Goal: Information Seeking & Learning: Learn about a topic

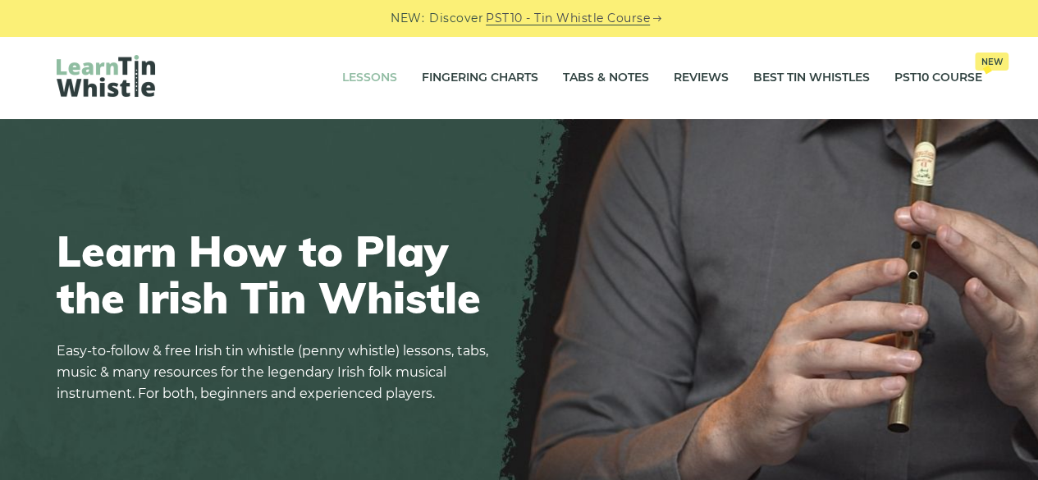
click at [378, 80] on link "Lessons" at bounding box center [369, 77] width 55 height 41
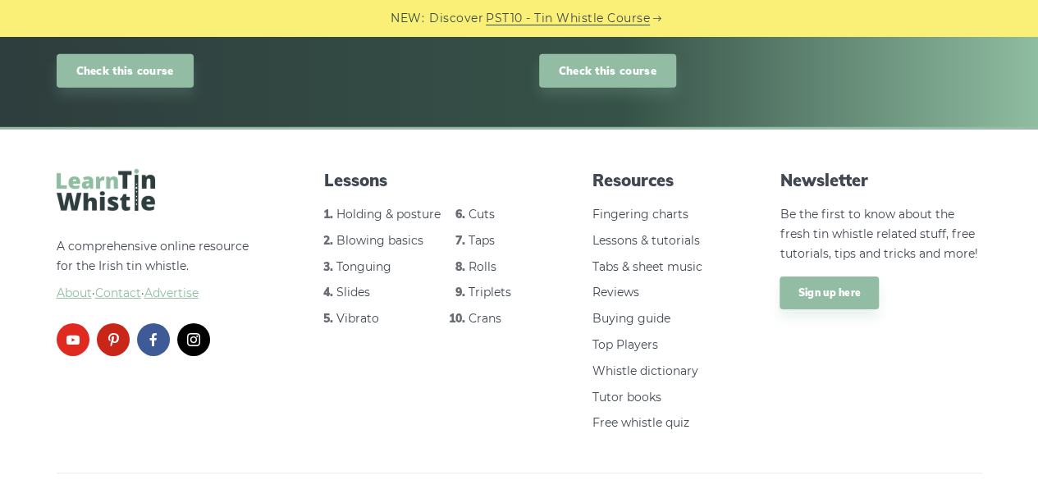
scroll to position [2461, 0]
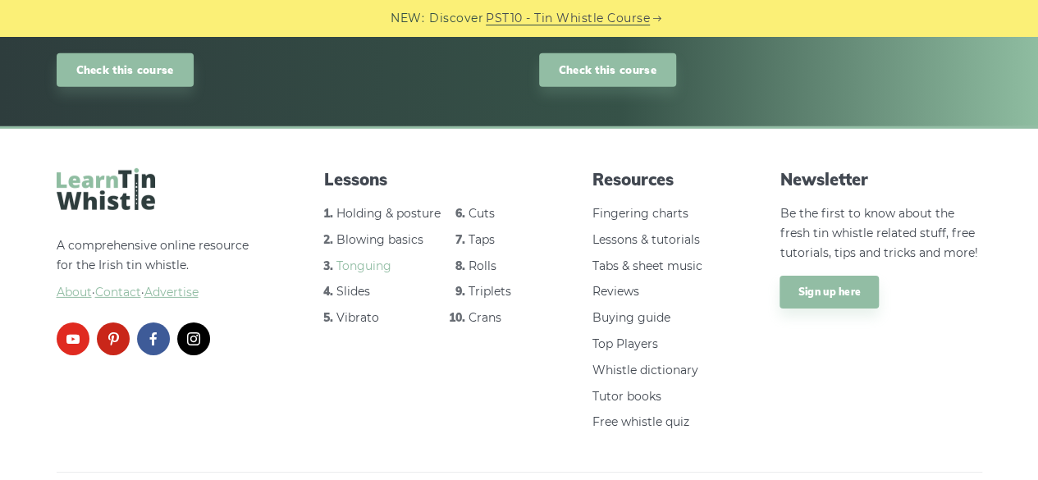
click at [361, 267] on link "Tonguing" at bounding box center [363, 266] width 55 height 15
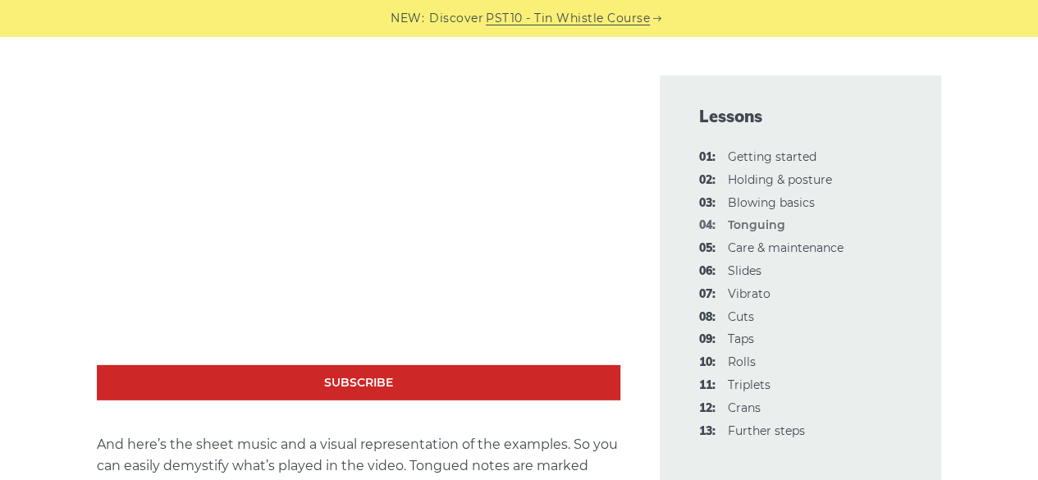
scroll to position [2357, 0]
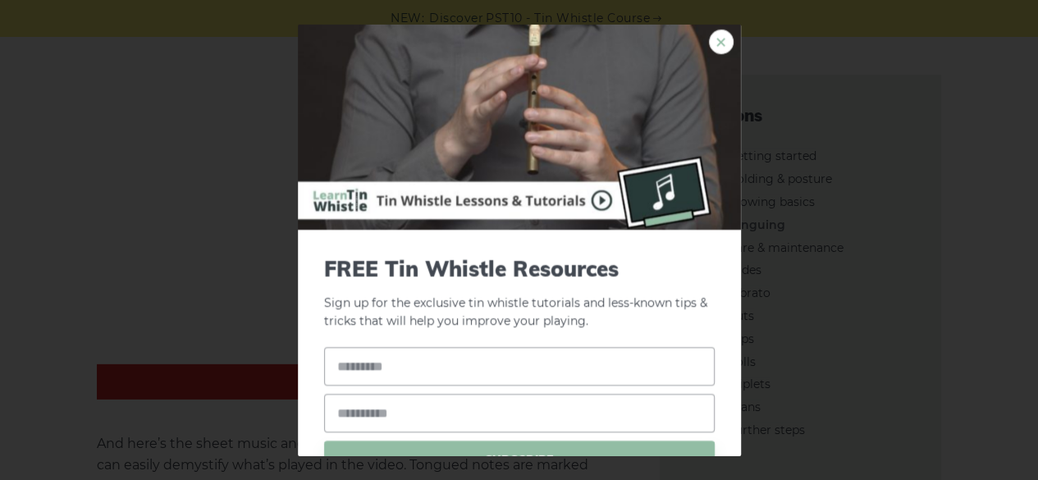
click at [709, 30] on link "×" at bounding box center [721, 41] width 25 height 25
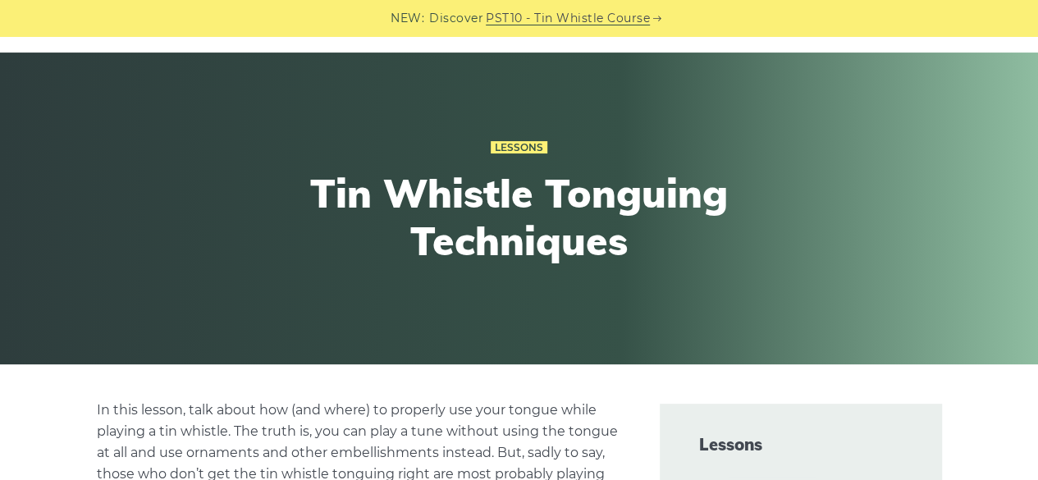
scroll to position [0, 0]
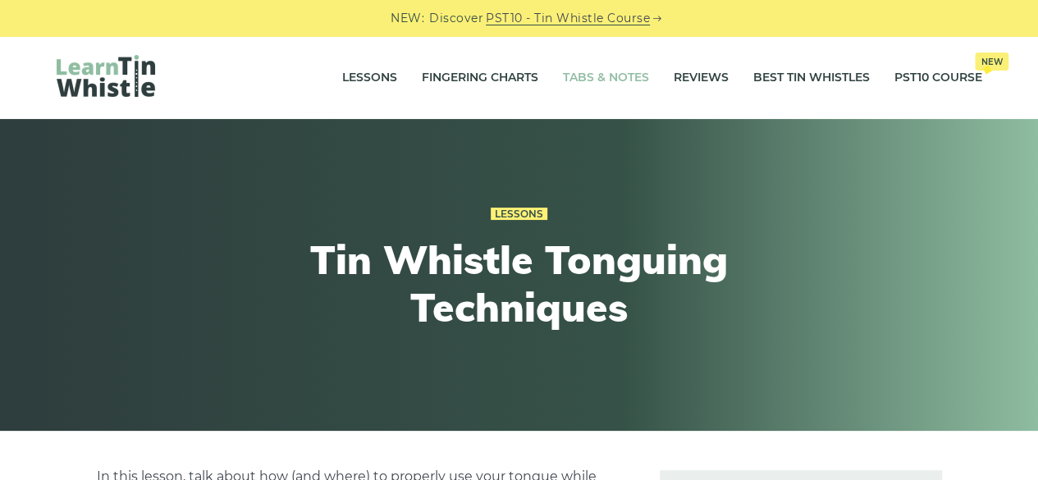
click at [614, 83] on link "Tabs & Notes" at bounding box center [606, 77] width 86 height 41
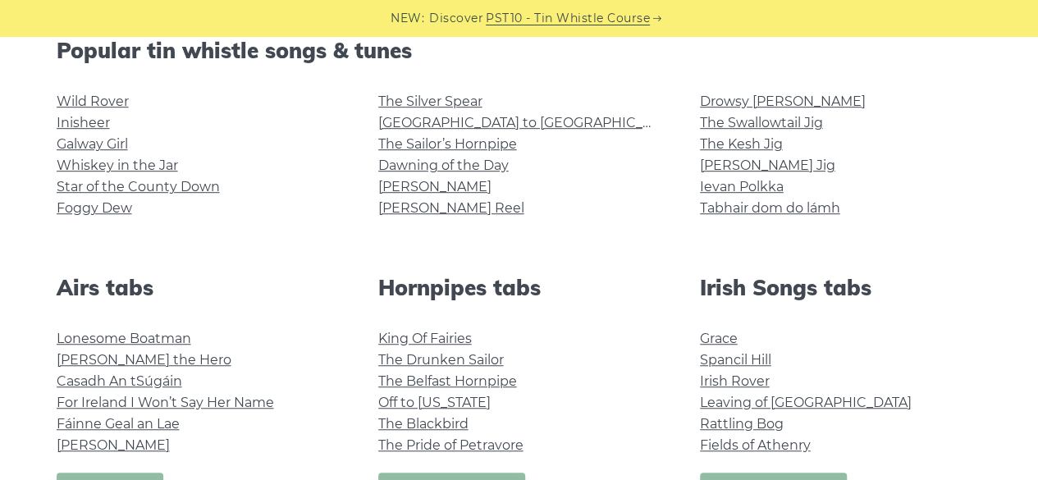
scroll to position [433, 0]
click at [199, 187] on link "Star of the County Down" at bounding box center [138, 186] width 163 height 16
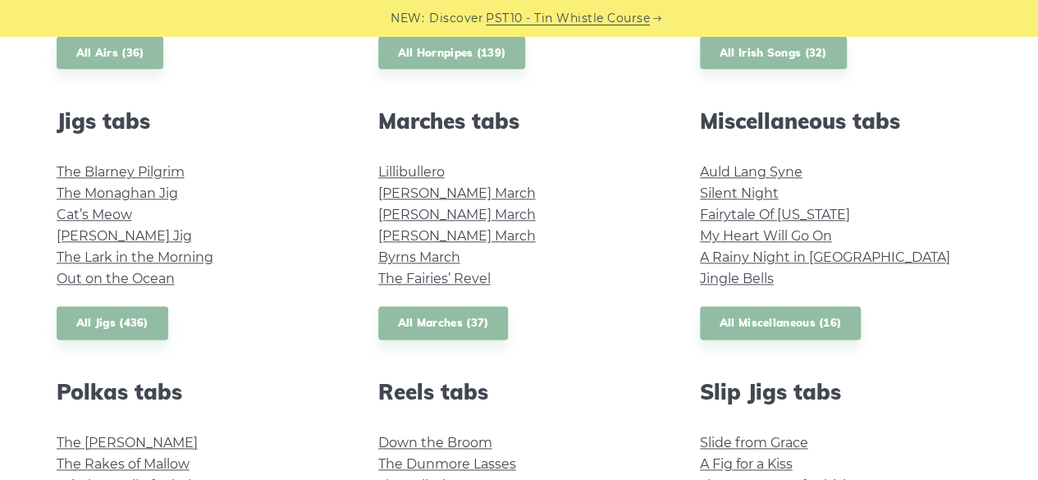
scroll to position [871, 0]
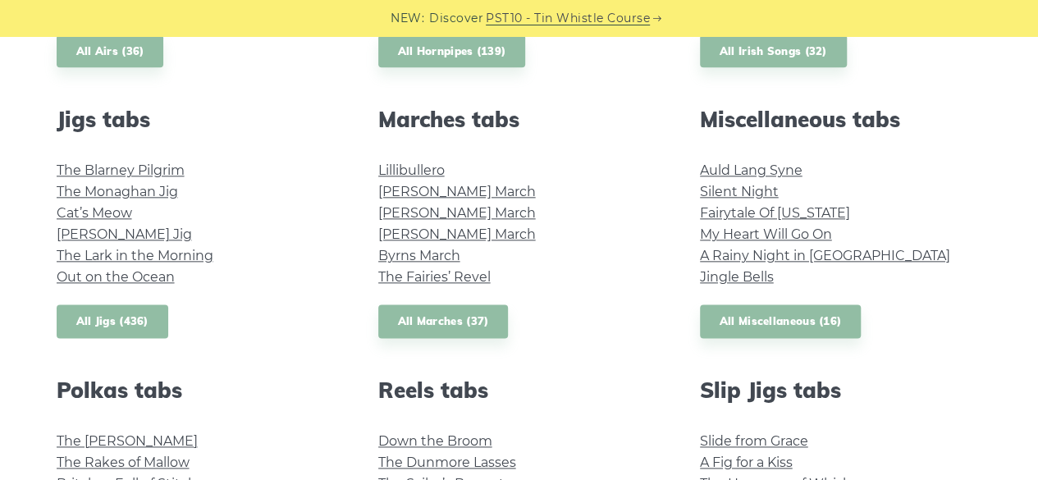
click at [99, 322] on link "All Jigs (436)" at bounding box center [113, 321] width 112 height 34
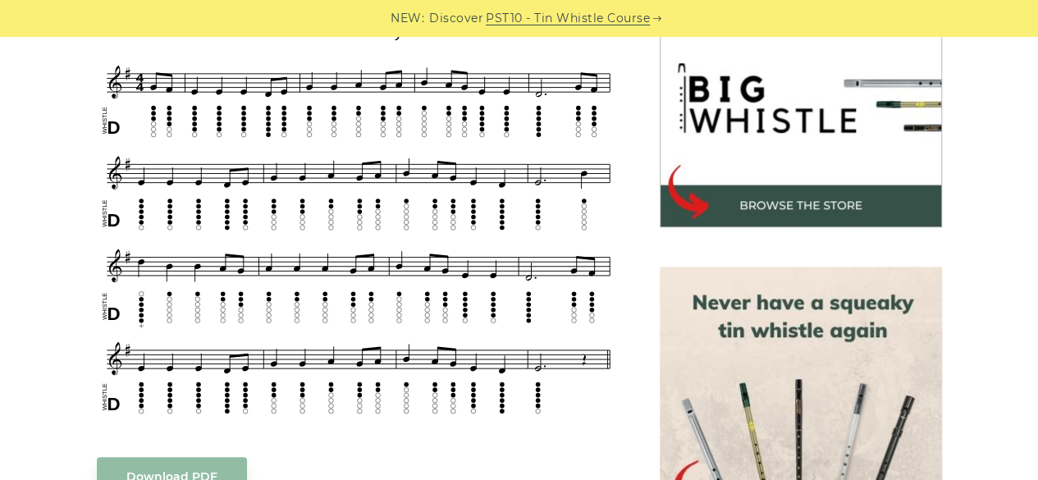
scroll to position [527, 0]
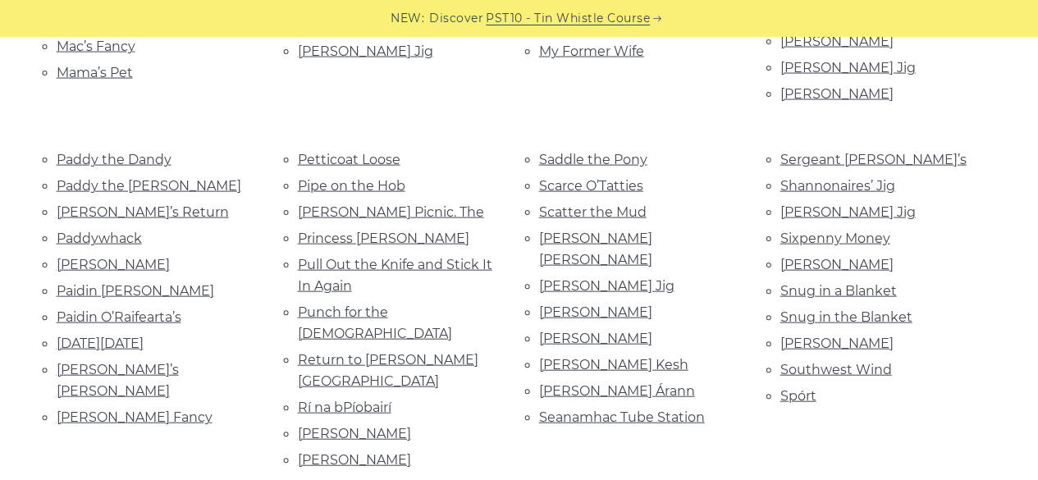
scroll to position [2548, 0]
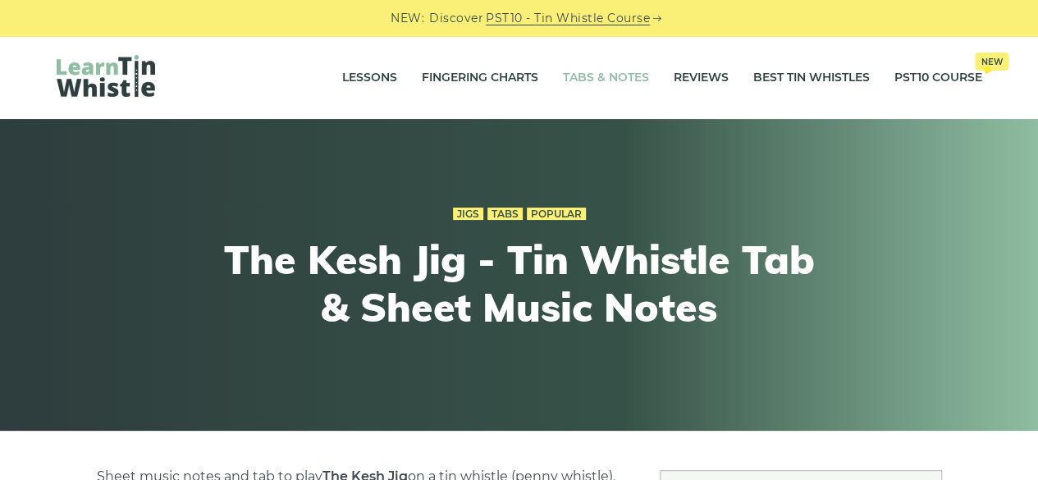
click at [602, 76] on link "Tabs & Notes" at bounding box center [606, 77] width 86 height 41
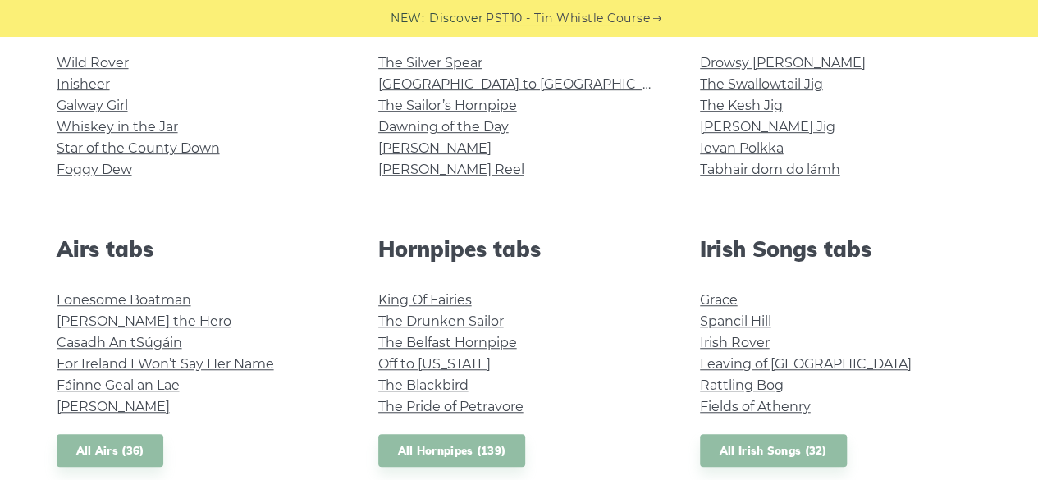
scroll to position [472, 0]
click at [123, 124] on link "Whiskey in the Jar" at bounding box center [117, 126] width 121 height 16
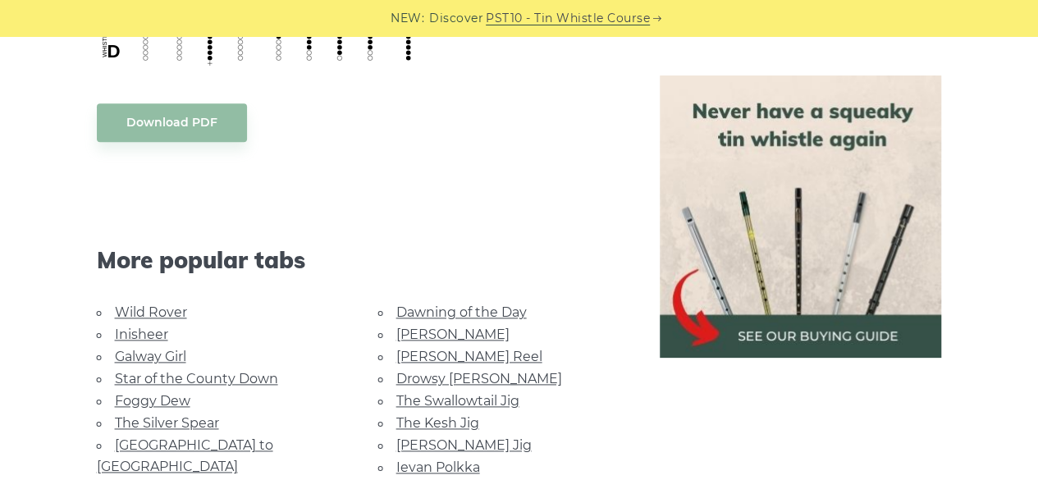
scroll to position [931, 0]
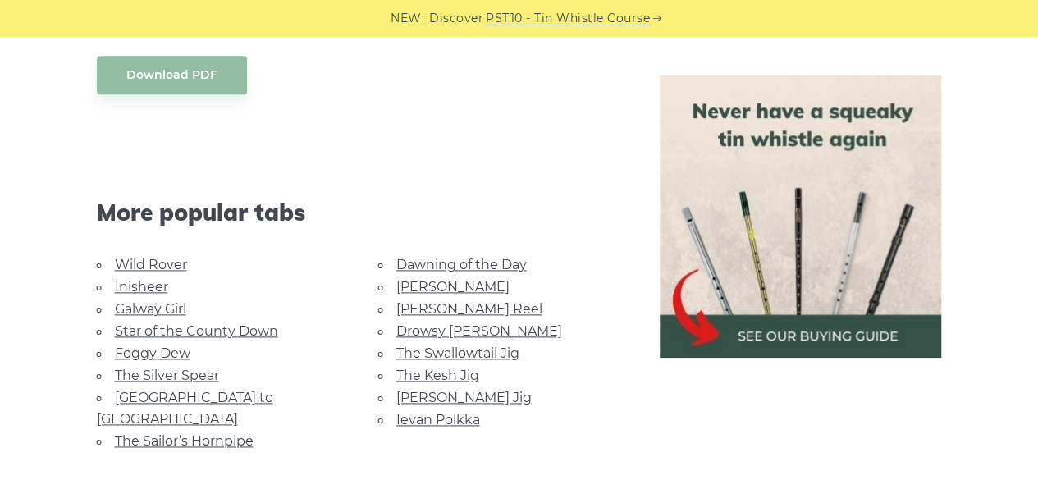
click at [208, 336] on link "Star of the County Down" at bounding box center [196, 331] width 163 height 16
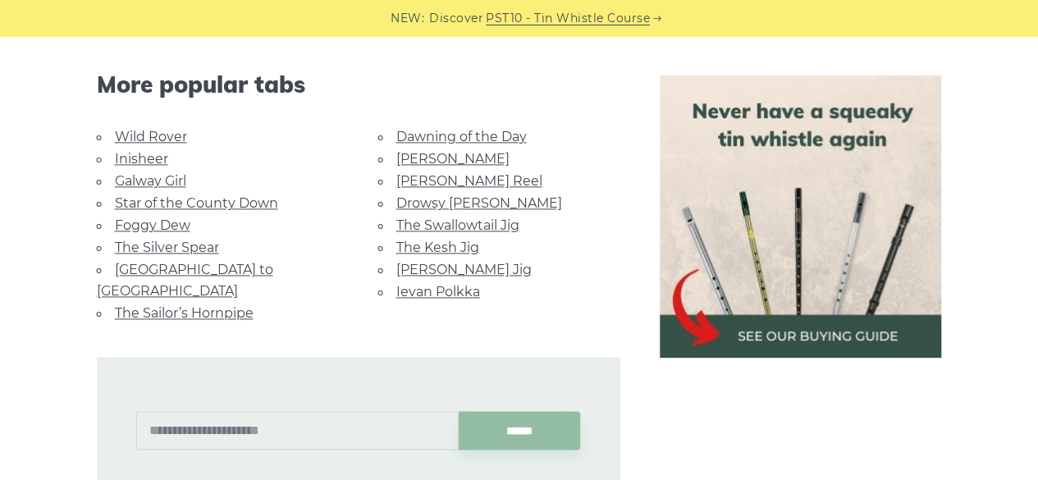
scroll to position [1060, 0]
click at [197, 263] on link "[GEOGRAPHIC_DATA] to [GEOGRAPHIC_DATA]" at bounding box center [185, 279] width 176 height 37
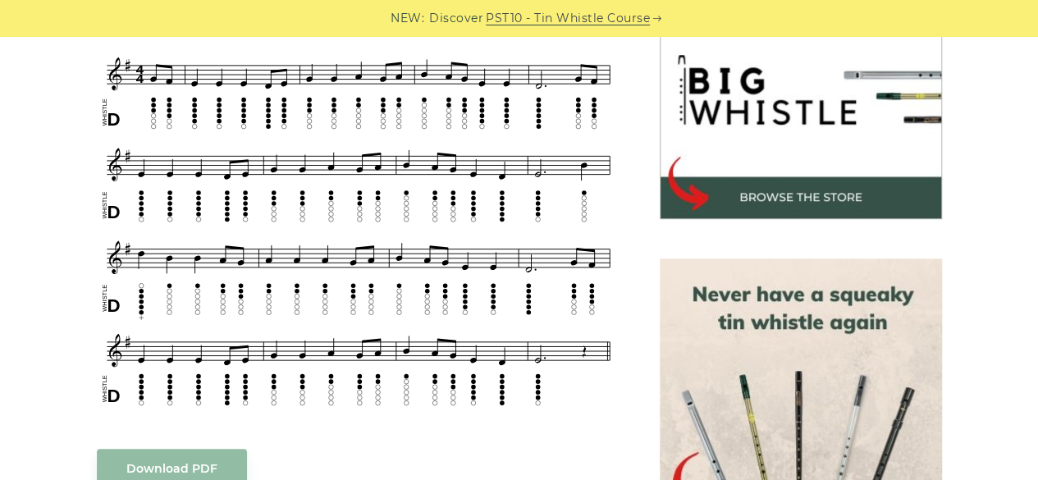
scroll to position [478, 0]
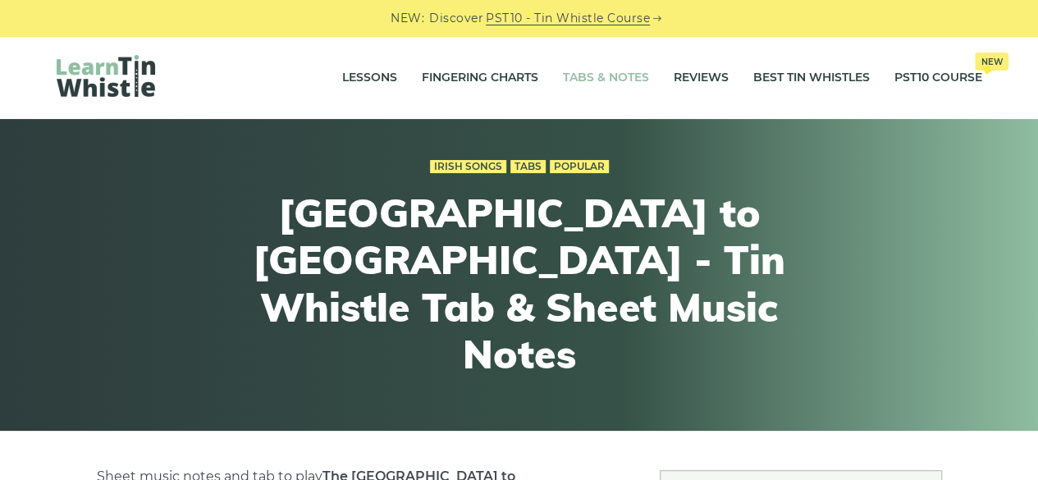
click at [612, 77] on link "Tabs & Notes" at bounding box center [606, 77] width 86 height 41
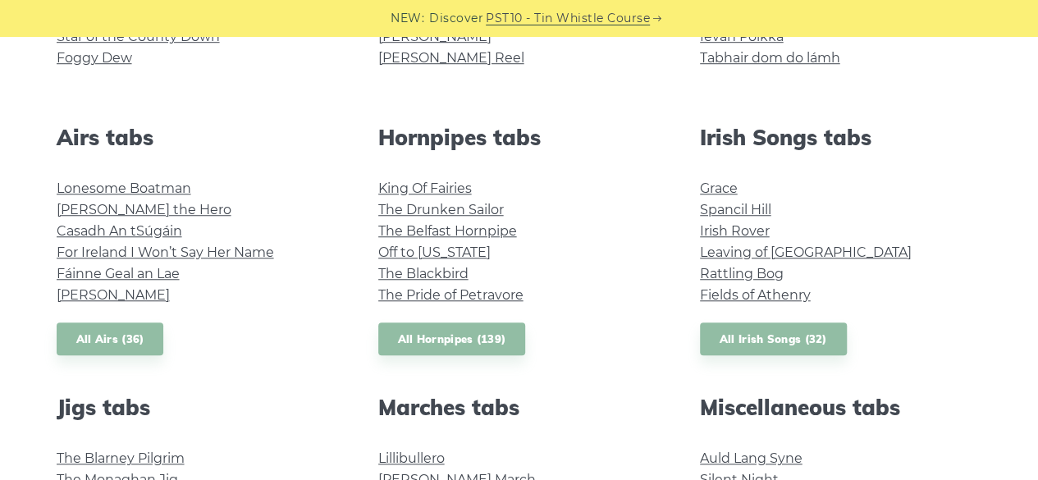
scroll to position [584, 0]
click at [744, 274] on link "Rattling Bog" at bounding box center [742, 273] width 84 height 16
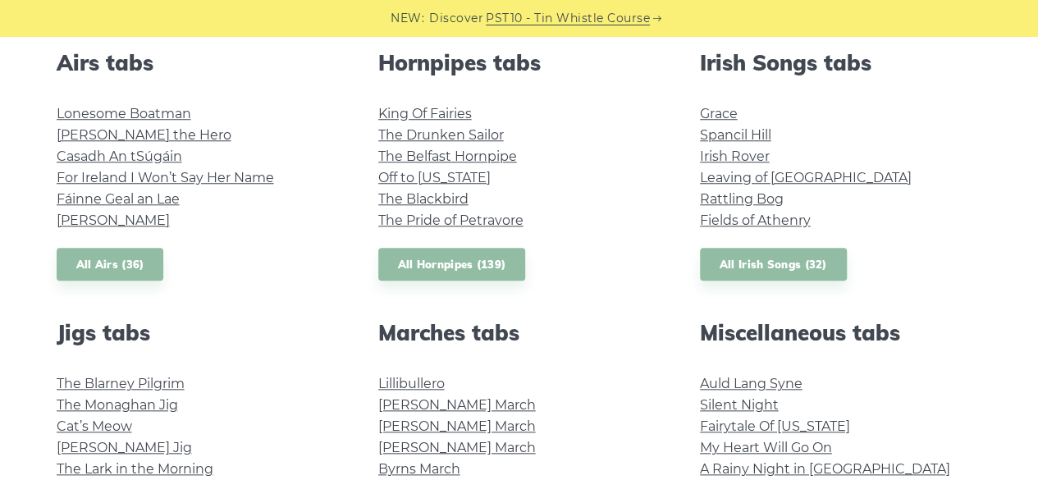
scroll to position [658, 0]
click at [440, 199] on link "The Blackbird" at bounding box center [423, 198] width 90 height 16
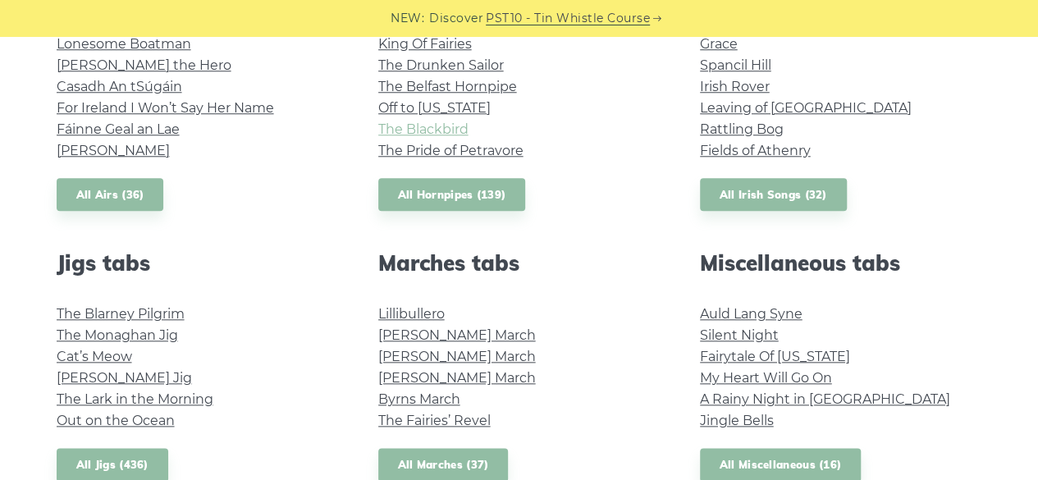
scroll to position [728, 0]
click at [128, 337] on link "The Monaghan Jig" at bounding box center [117, 335] width 121 height 16
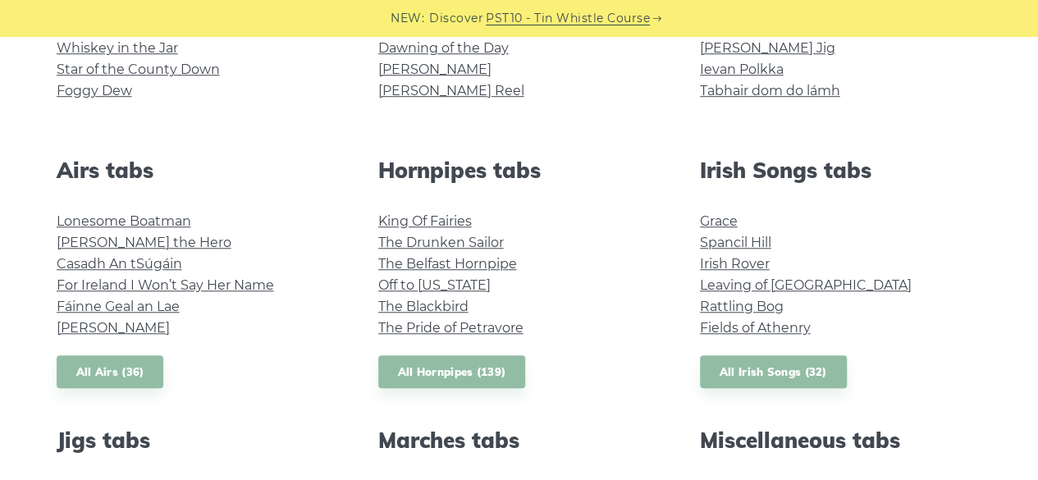
scroll to position [551, 0]
click at [739, 261] on link "Irish Rover" at bounding box center [735, 263] width 70 height 16
click at [476, 239] on link "The Drunken Sailor" at bounding box center [441, 242] width 126 height 16
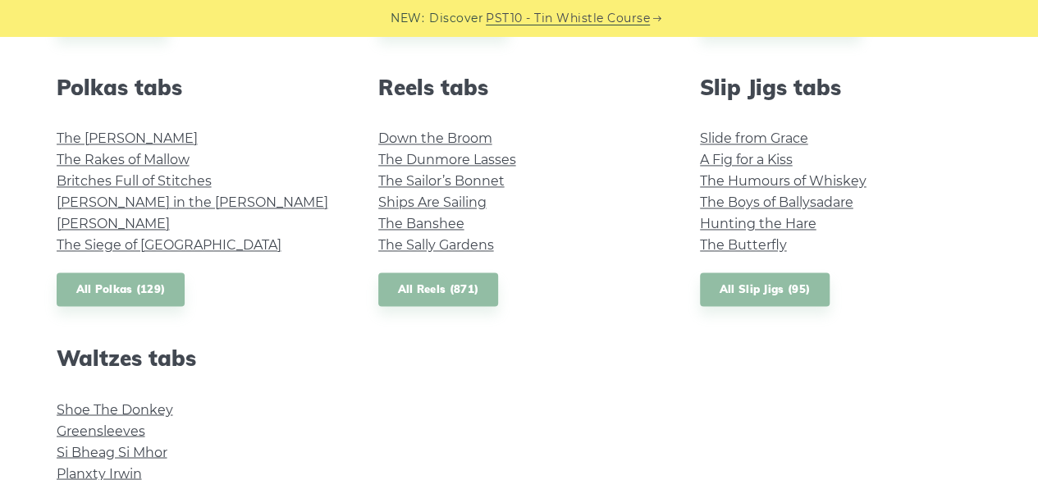
scroll to position [1175, 0]
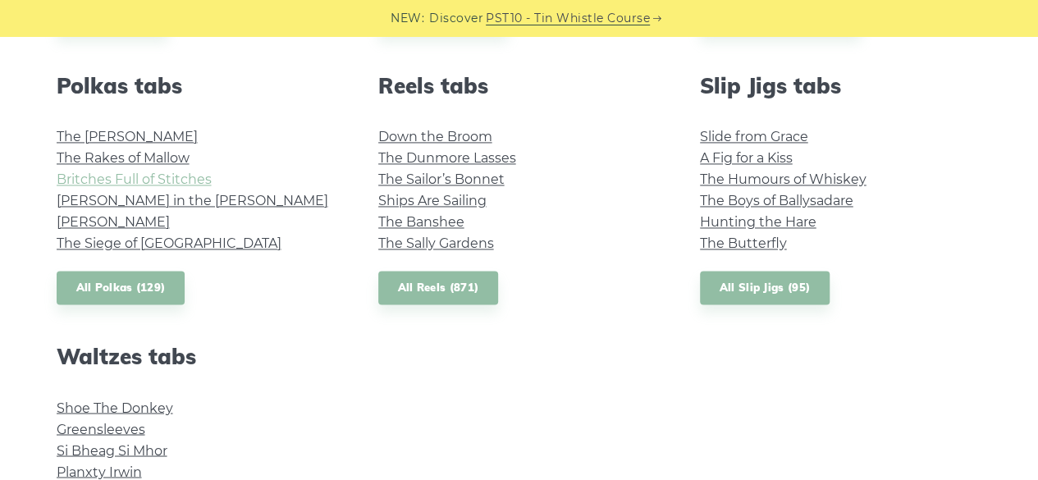
click at [162, 173] on link "Britches Full of Stitches" at bounding box center [134, 180] width 155 height 16
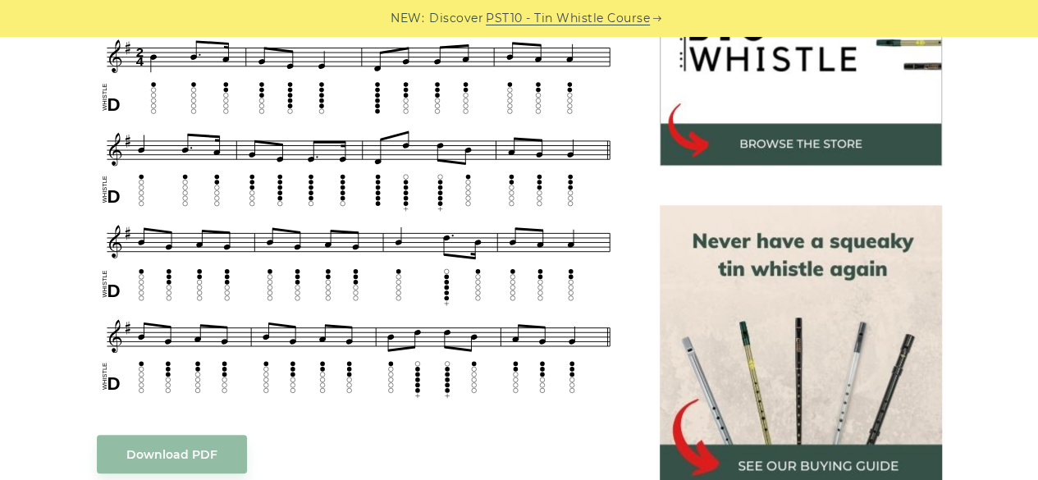
scroll to position [580, 0]
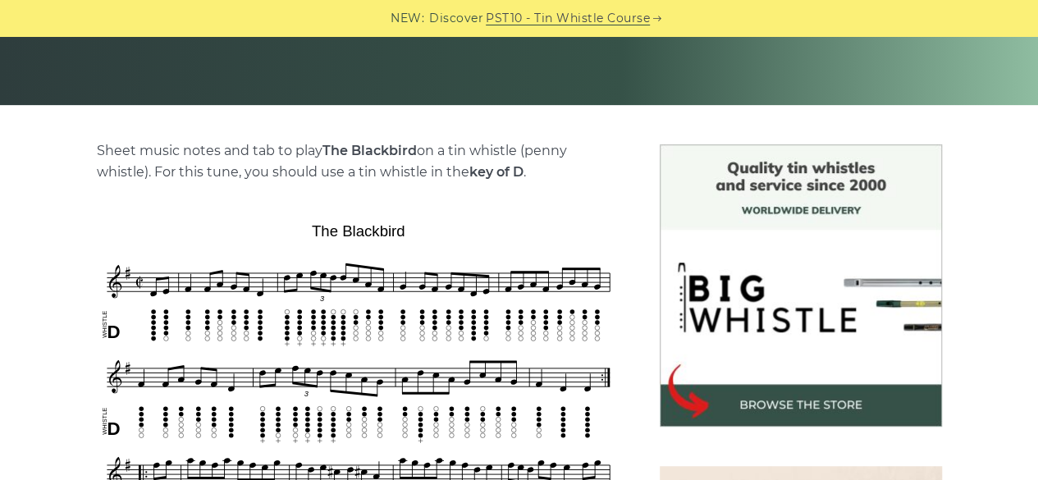
scroll to position [325, 0]
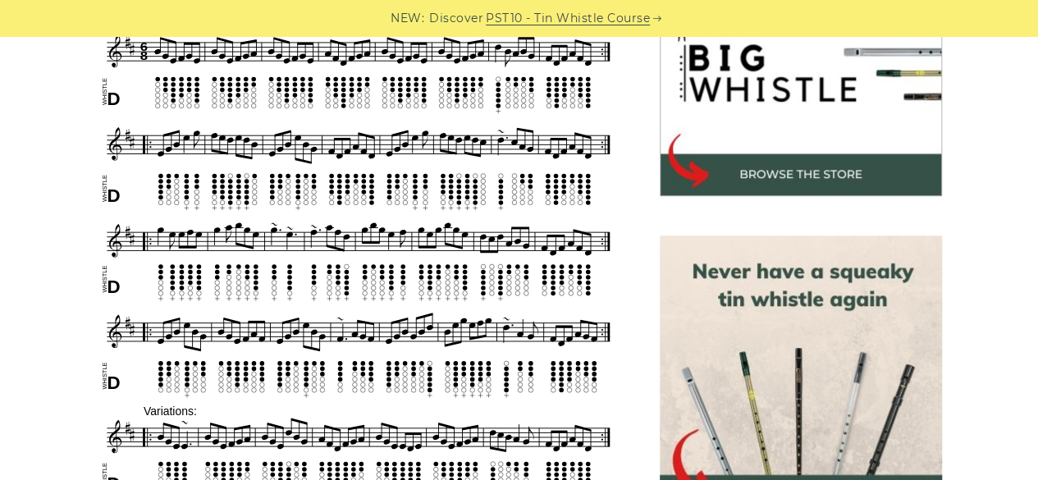
scroll to position [559, 0]
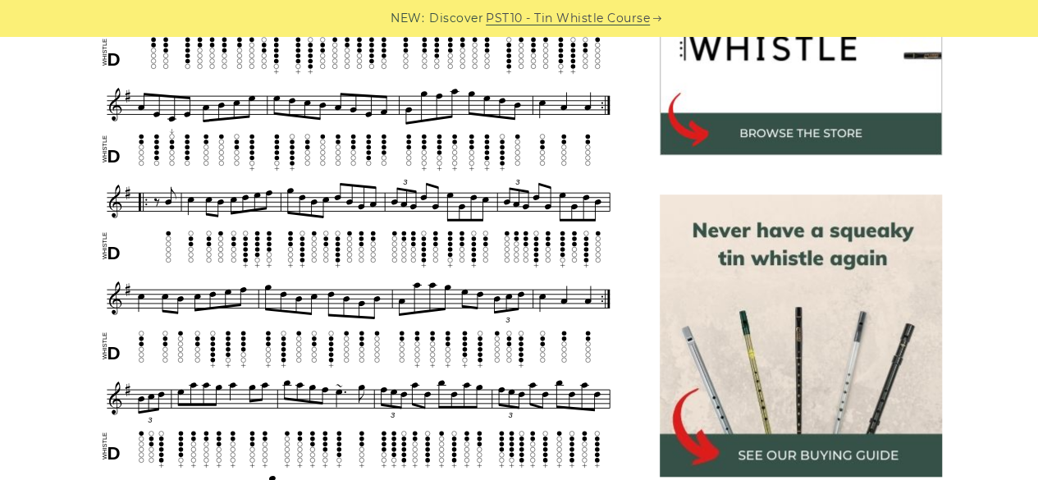
scroll to position [598, 0]
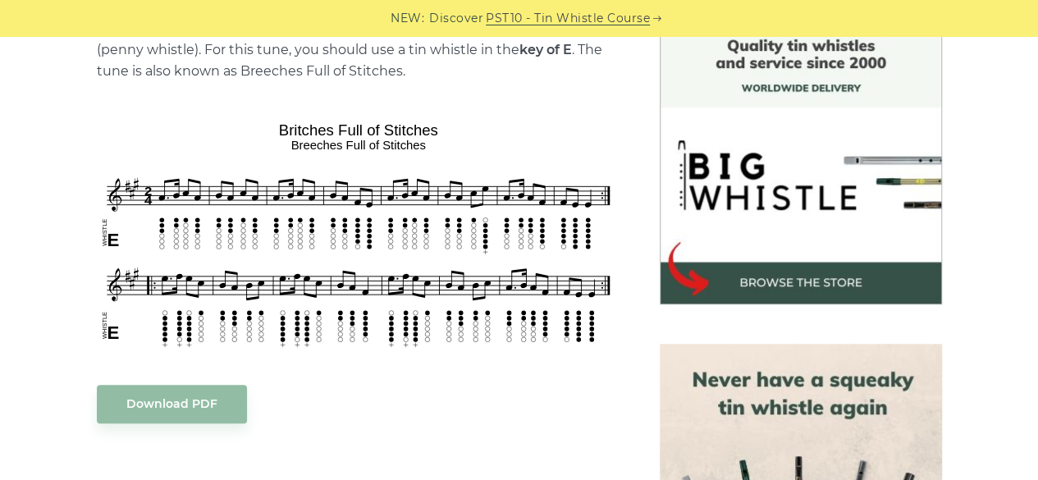
scroll to position [437, 0]
